Goal: Transaction & Acquisition: Purchase product/service

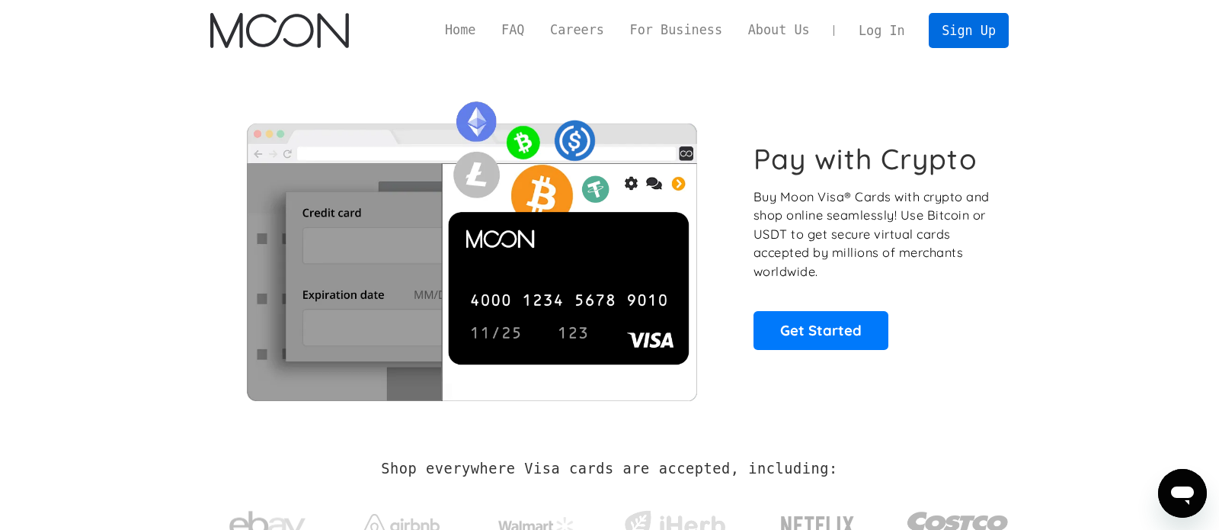
click at [978, 37] on link "Sign Up" at bounding box center [968, 30] width 79 height 34
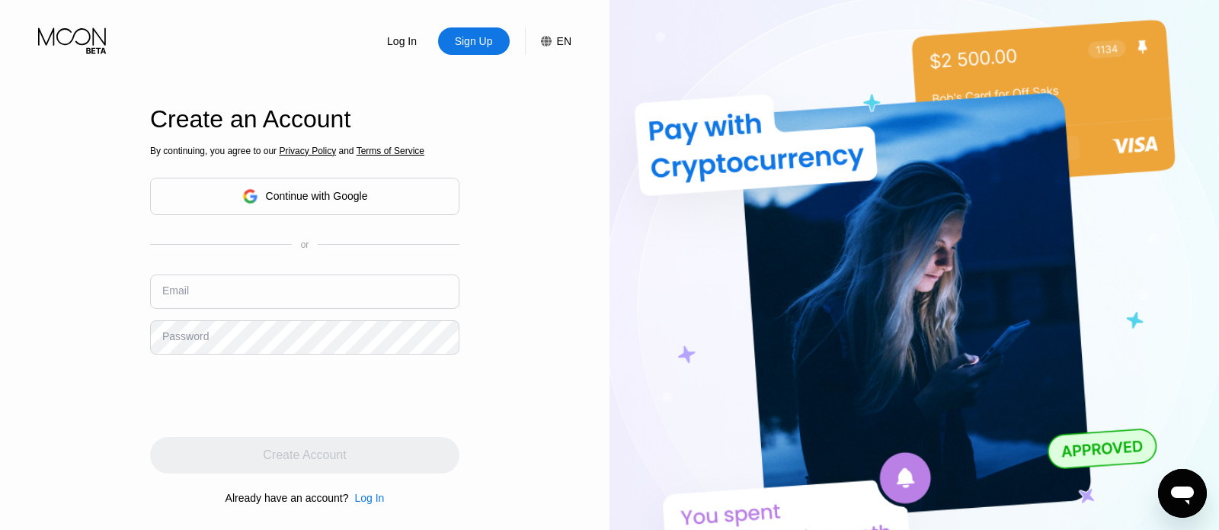
click at [492, 235] on div "Log In Sign Up EN Language English Save Create an Account By continuing, you ag…" at bounding box center [305, 291] width 610 height 583
click at [295, 295] on input "text" at bounding box center [304, 291] width 309 height 34
type input "[EMAIL_ADDRESS][DOMAIN_NAME]"
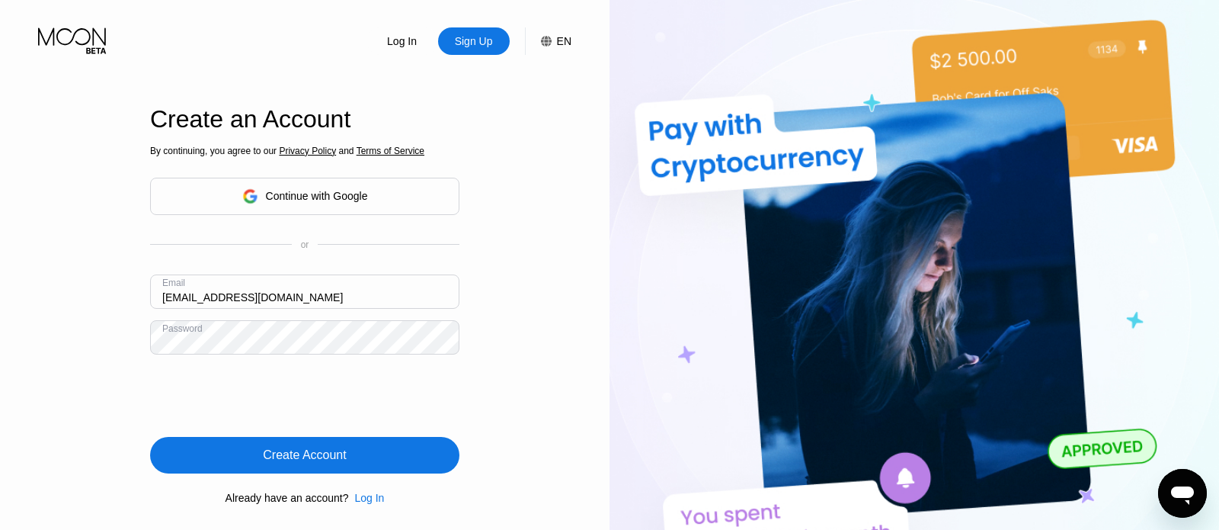
click at [344, 450] on div "Create Account" at bounding box center [304, 454] width 83 height 15
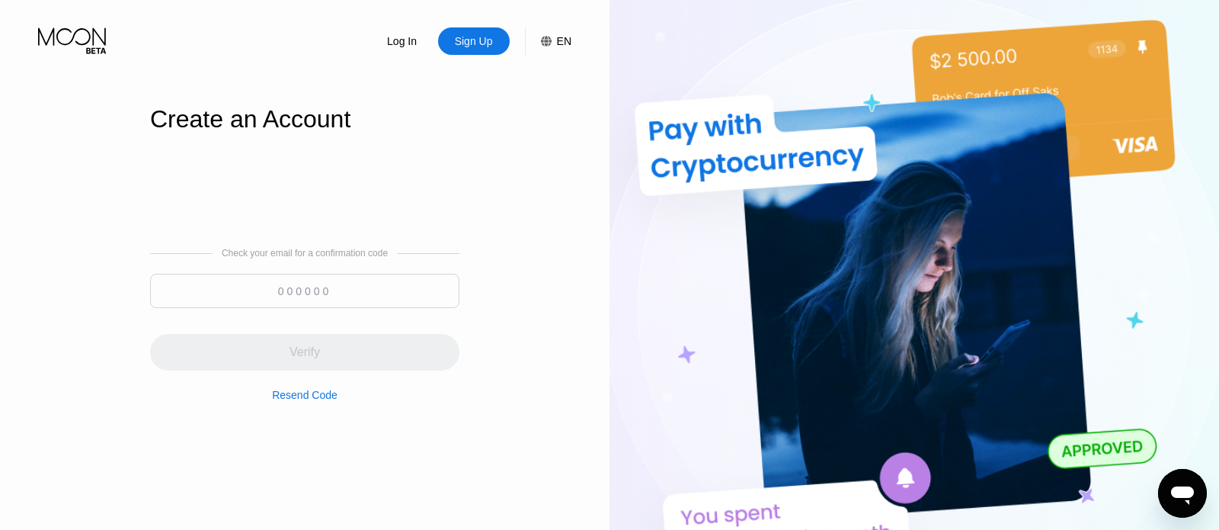
click at [246, 291] on input at bounding box center [304, 291] width 309 height 34
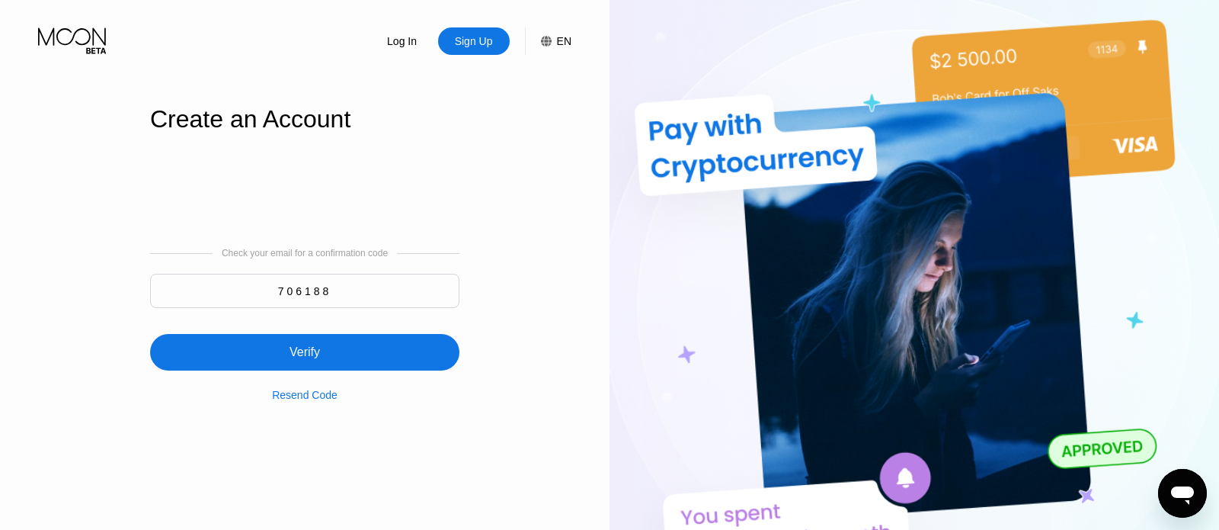
type input "706188"
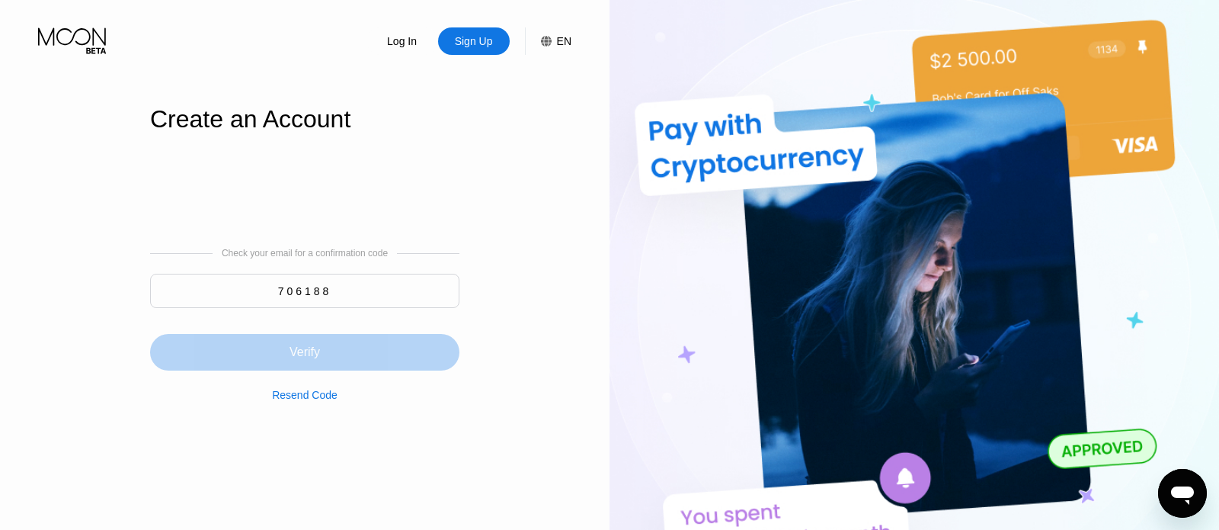
click at [227, 357] on div "Verify" at bounding box center [304, 352] width 309 height 37
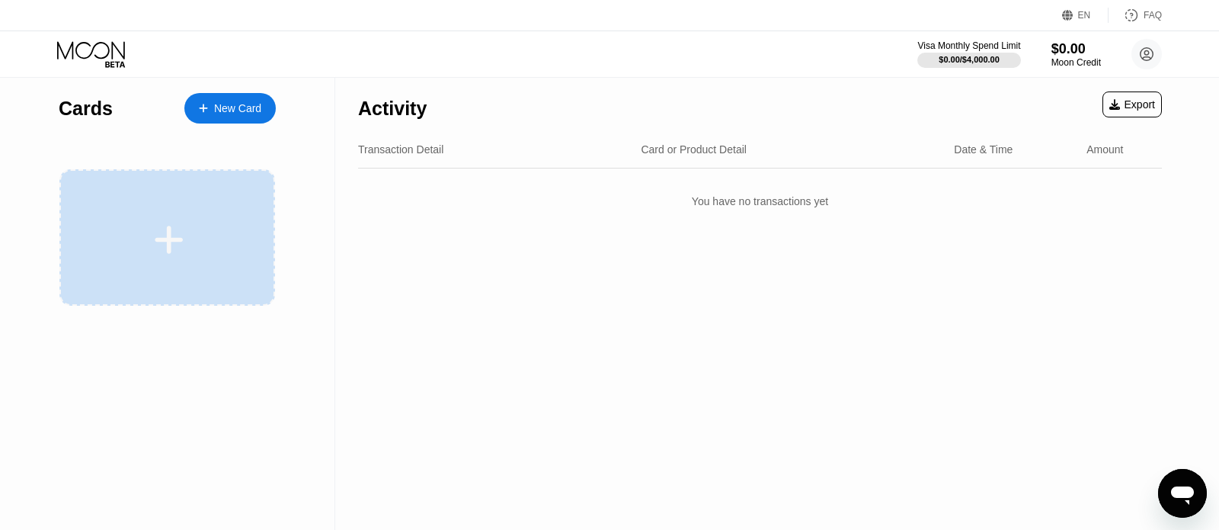
click at [178, 250] on icon at bounding box center [169, 240] width 30 height 34
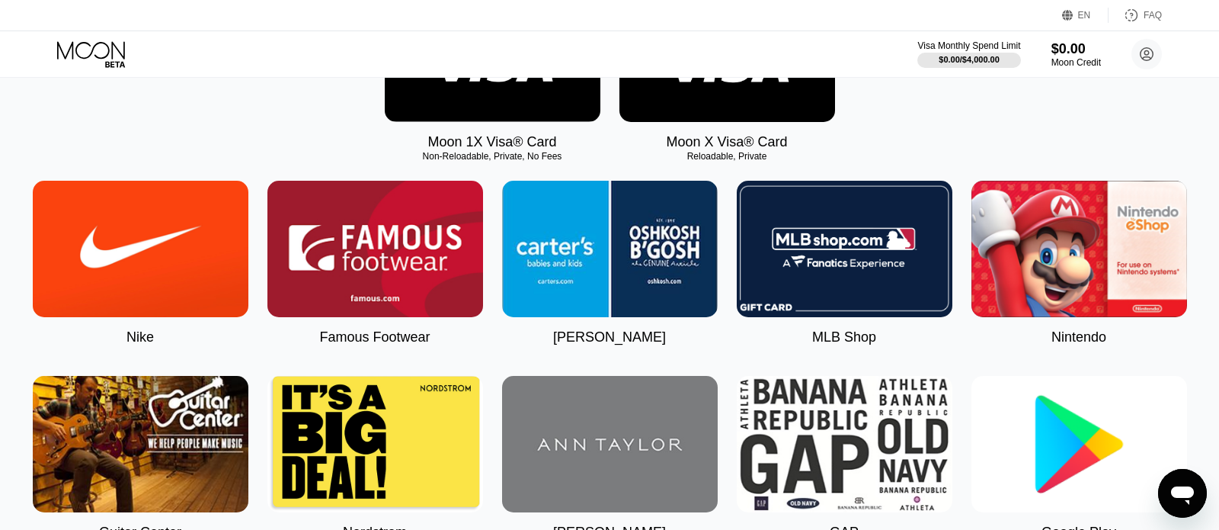
scroll to position [344, 0]
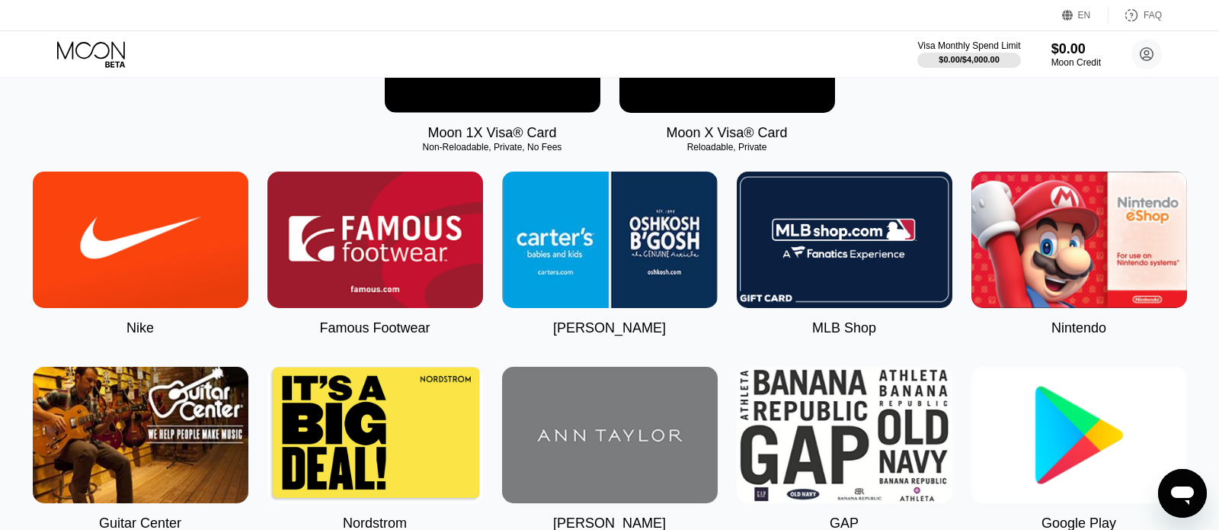
click at [1057, 430] on img at bounding box center [1080, 435] width 216 height 136
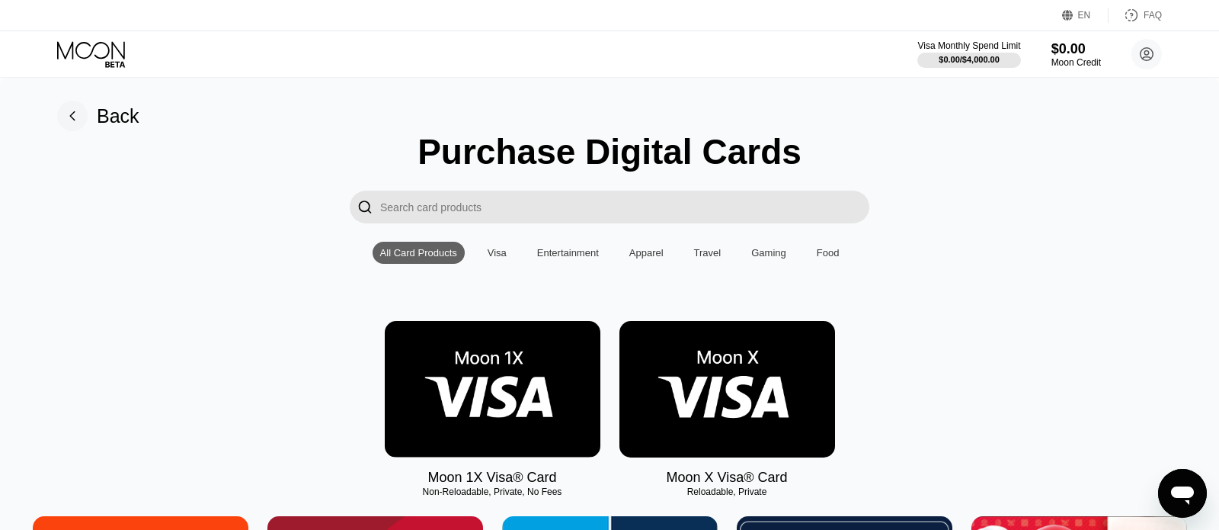
type input "0"
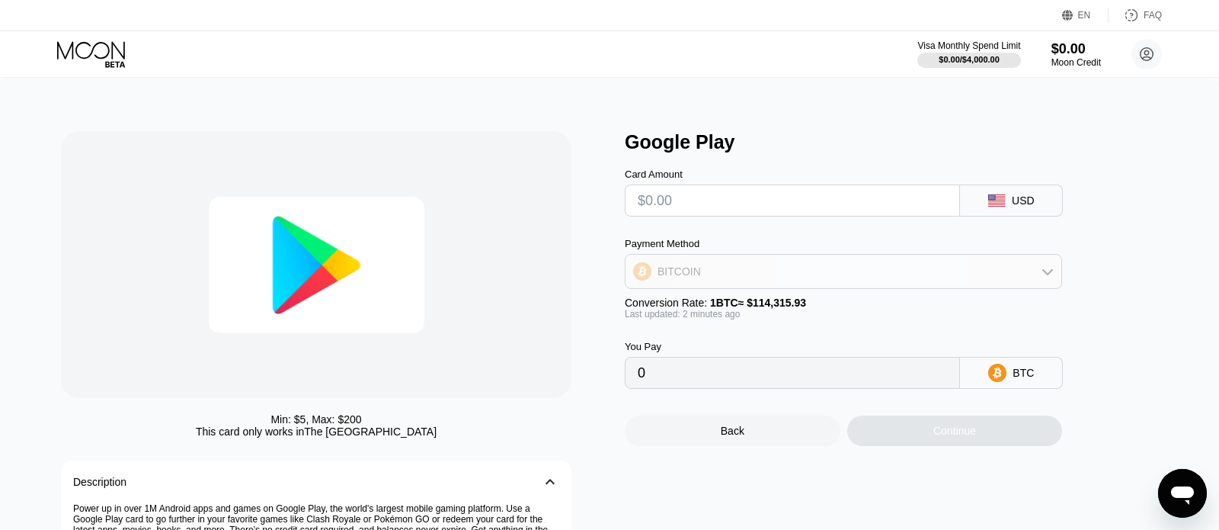
click at [706, 263] on div "BITCOIN" at bounding box center [844, 271] width 436 height 30
click at [604, 267] on div "Min: $ 5 , Max: $ 200 This card only works in The United States Description 󰅀 P…" at bounding box center [335, 404] width 549 height 546
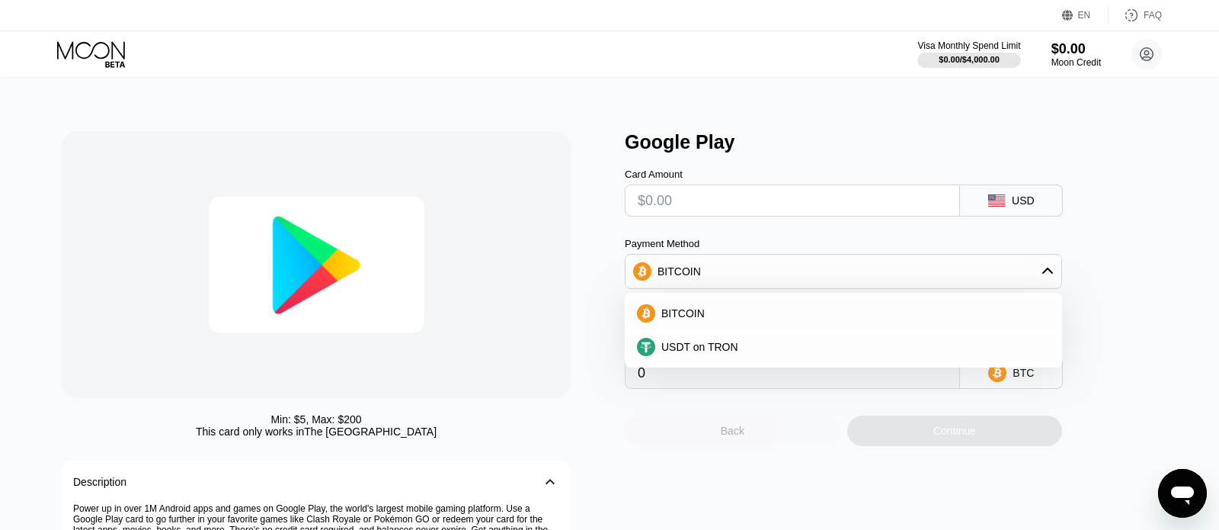
click at [628, 443] on div "Back" at bounding box center [733, 430] width 216 height 30
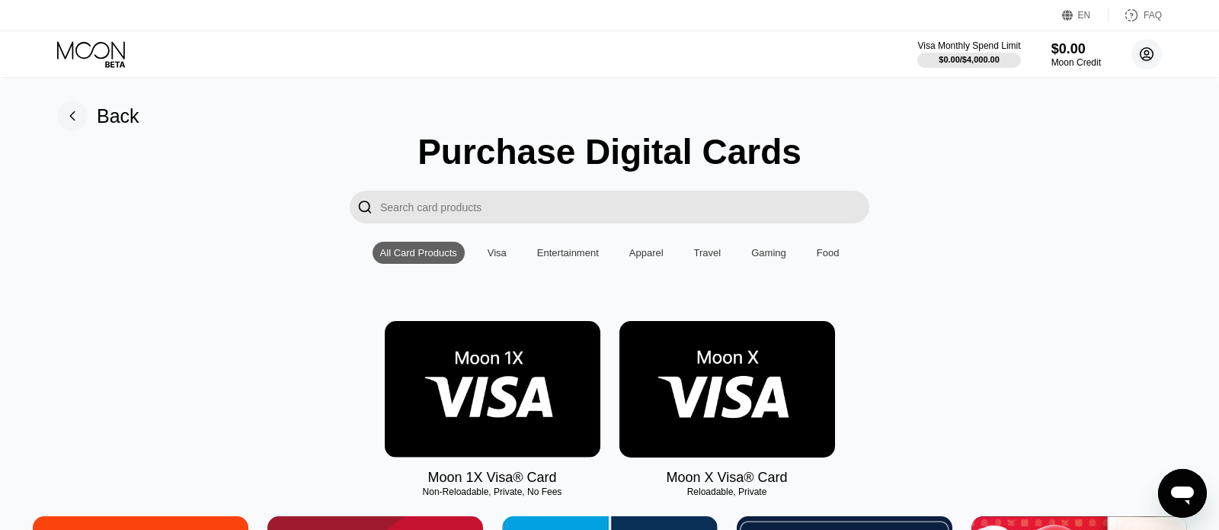
click at [1148, 54] on icon at bounding box center [1147, 54] width 8 height 8
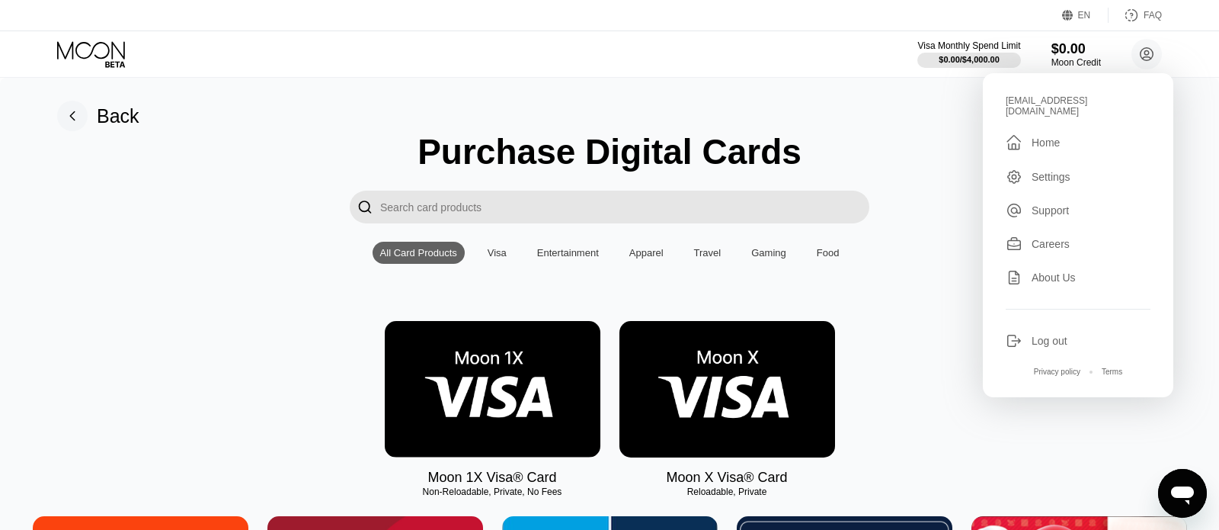
click at [1063, 335] on div "Log out" at bounding box center [1050, 341] width 36 height 12
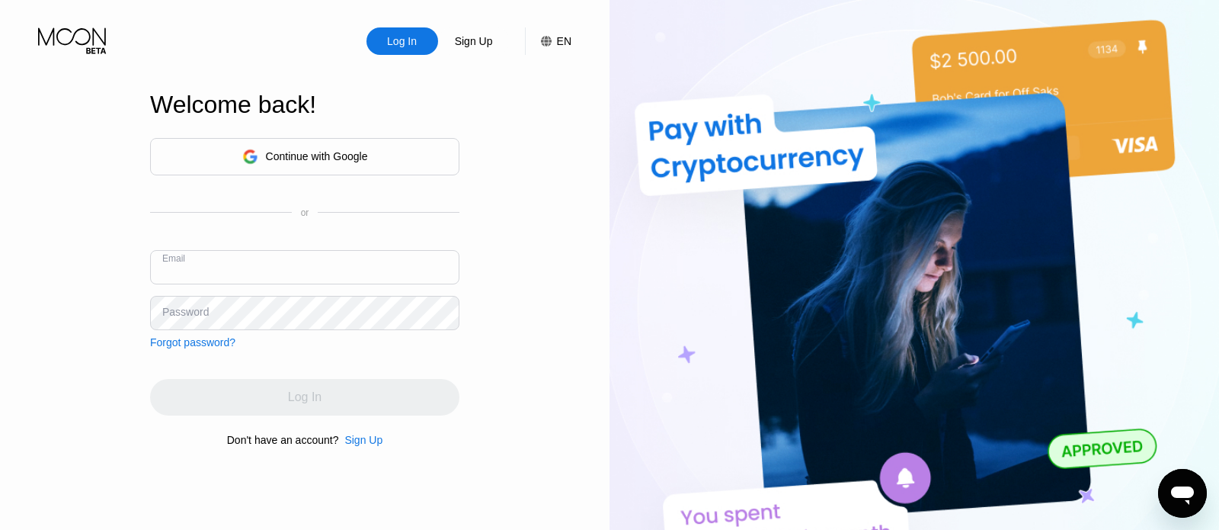
type input "[EMAIL_ADDRESS][DOMAIN_NAME]"
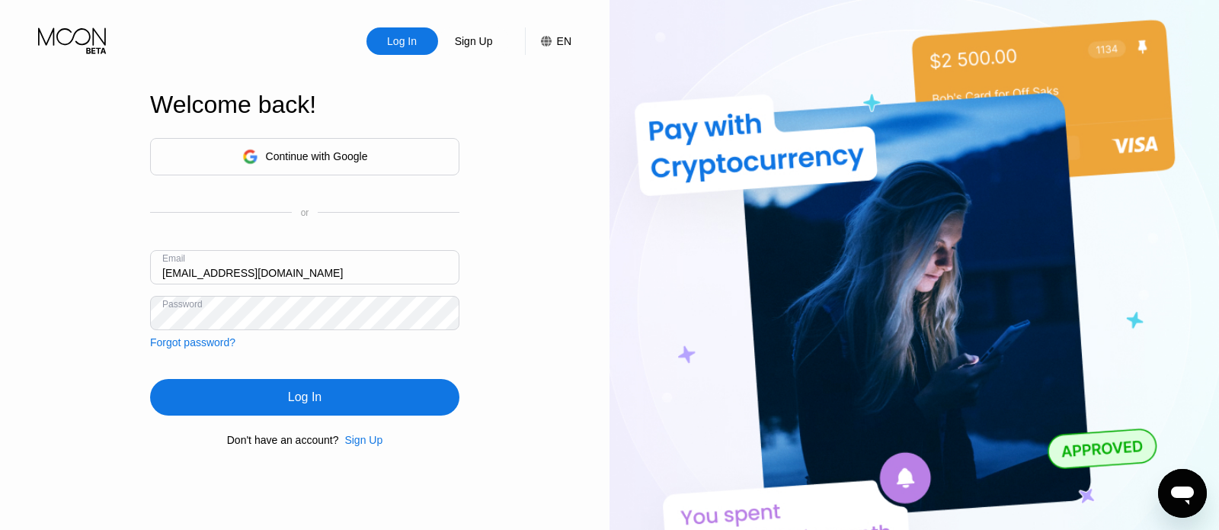
click at [295, 405] on div "Log In" at bounding box center [305, 396] width 34 height 15
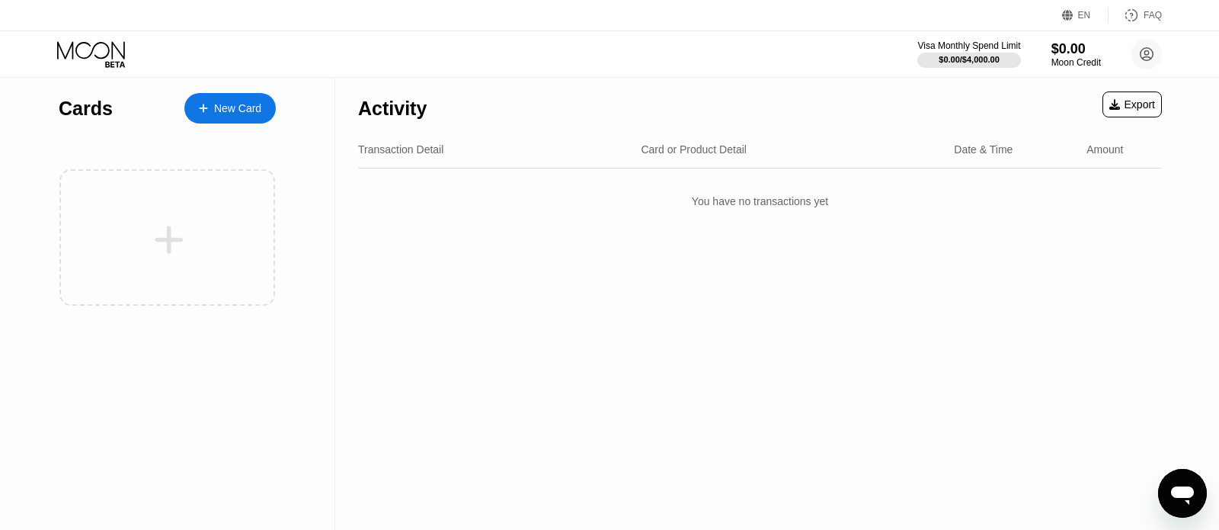
click at [222, 117] on div "New Card" at bounding box center [229, 108] width 91 height 30
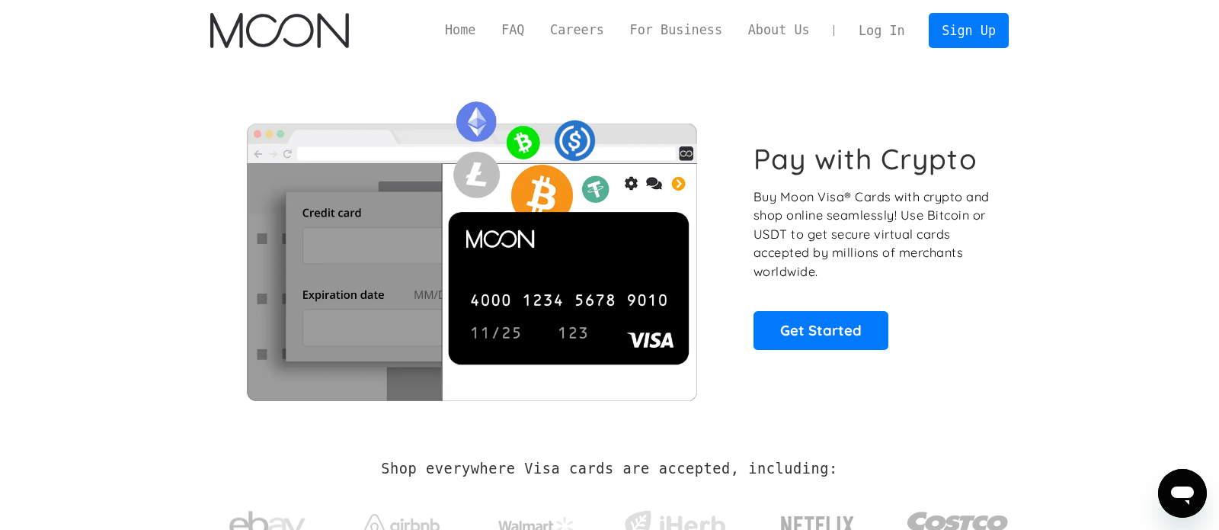
click at [897, 34] on link "Log In" at bounding box center [882, 31] width 72 height 34
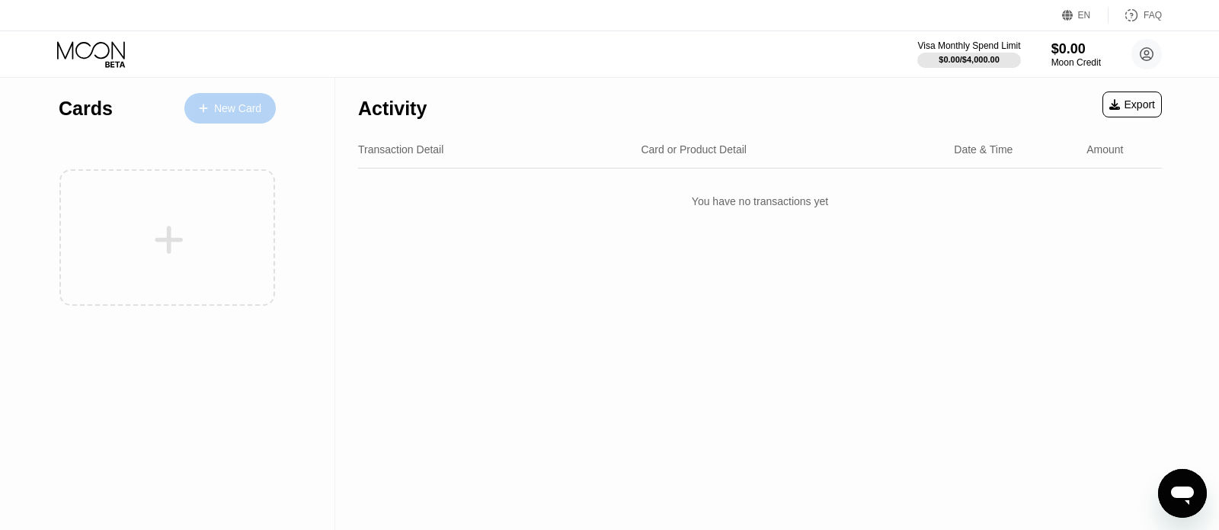
click at [251, 118] on div "New Card" at bounding box center [229, 108] width 91 height 30
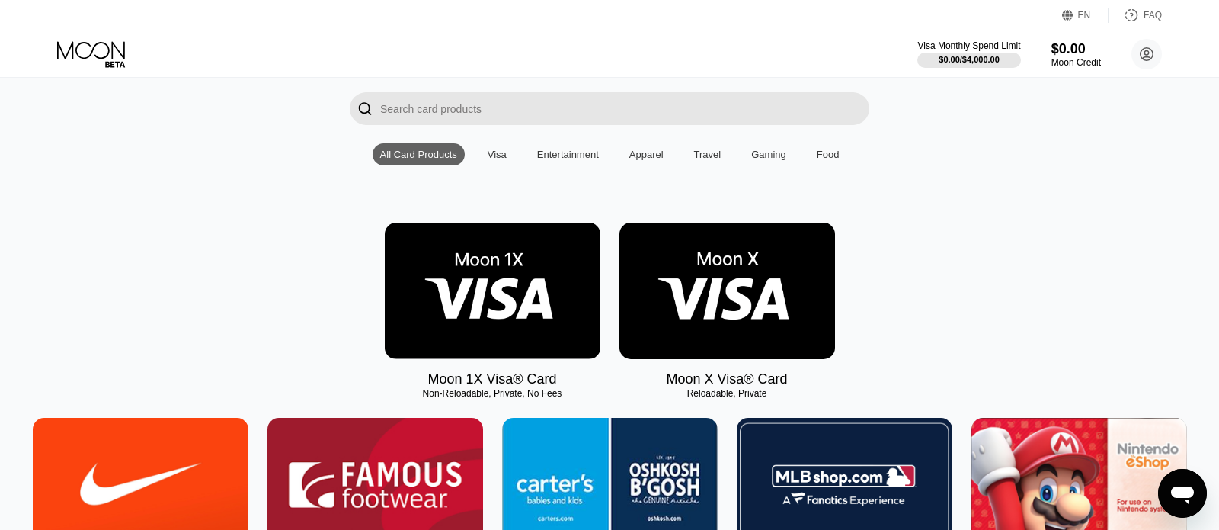
scroll to position [99, 0]
